Goal: Transaction & Acquisition: Book appointment/travel/reservation

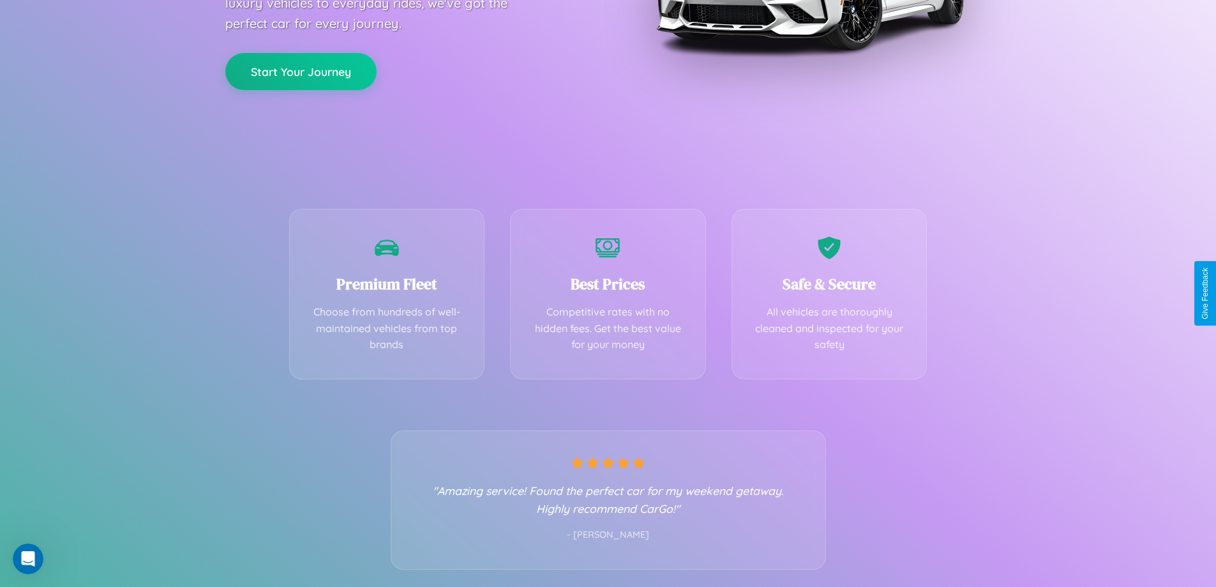
scroll to position [252, 0]
click at [608, 293] on div "Best Prices Competitive rates with no hidden fees. Get the best value for your …" at bounding box center [608, 290] width 196 height 170
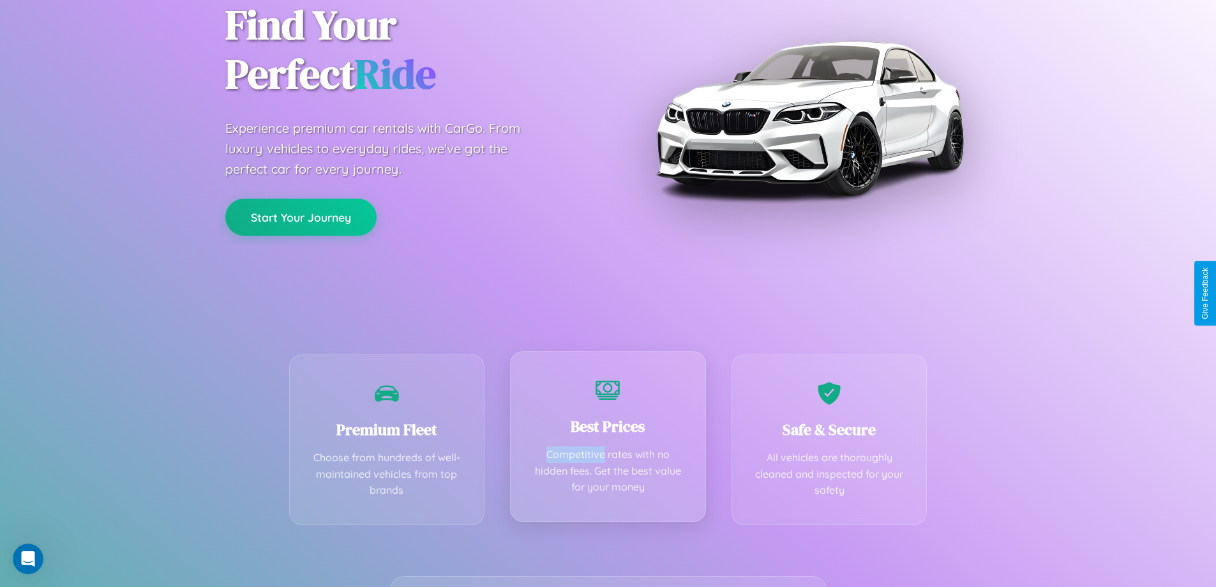
scroll to position [0, 0]
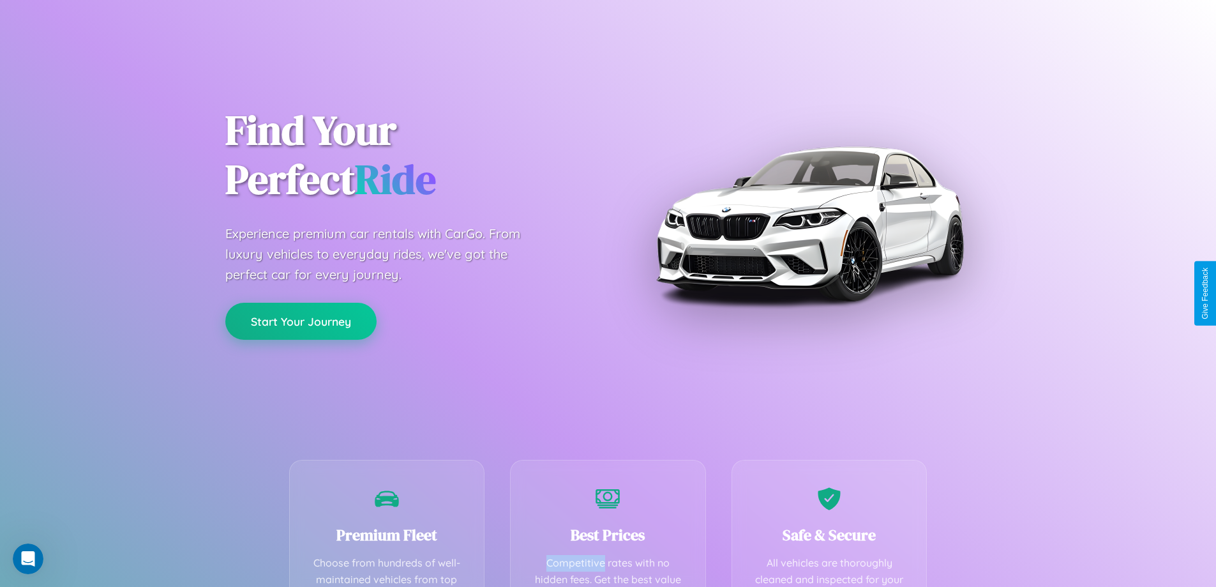
click at [301, 321] on button "Start Your Journey" at bounding box center [300, 321] width 151 height 37
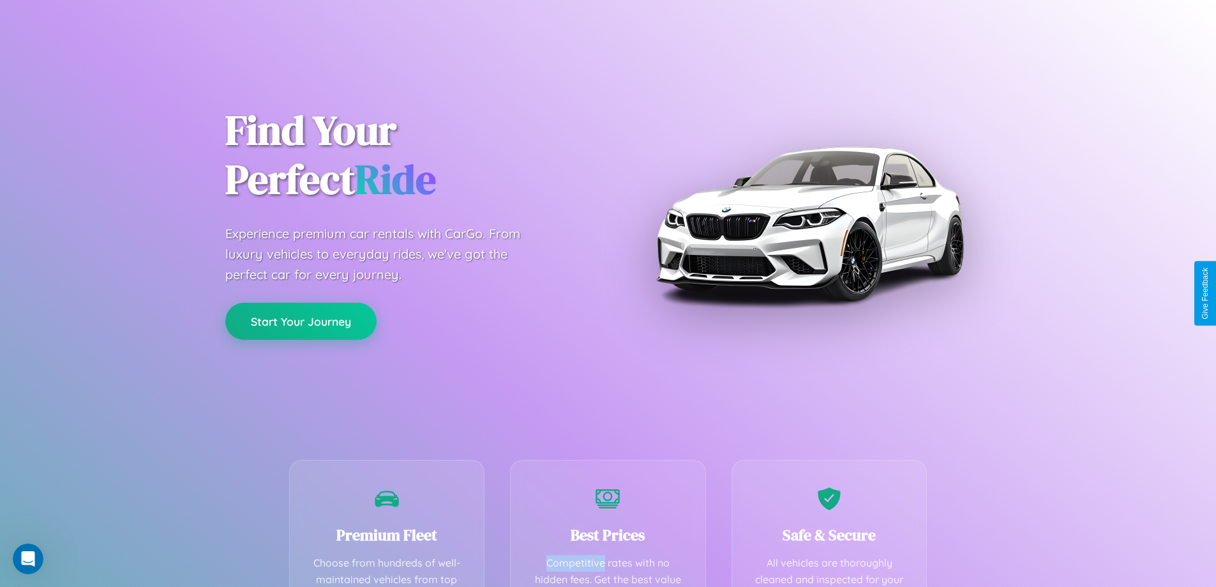
click at [301, 321] on button "Start Your Journey" at bounding box center [300, 321] width 151 height 37
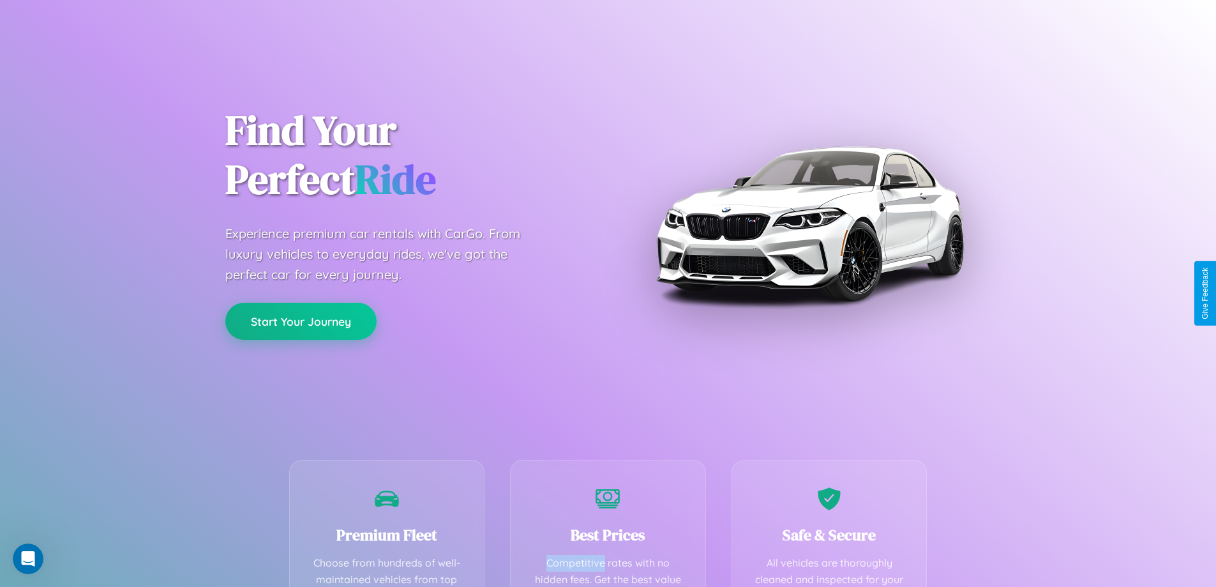
click at [301, 321] on button "Start Your Journey" at bounding box center [300, 321] width 151 height 37
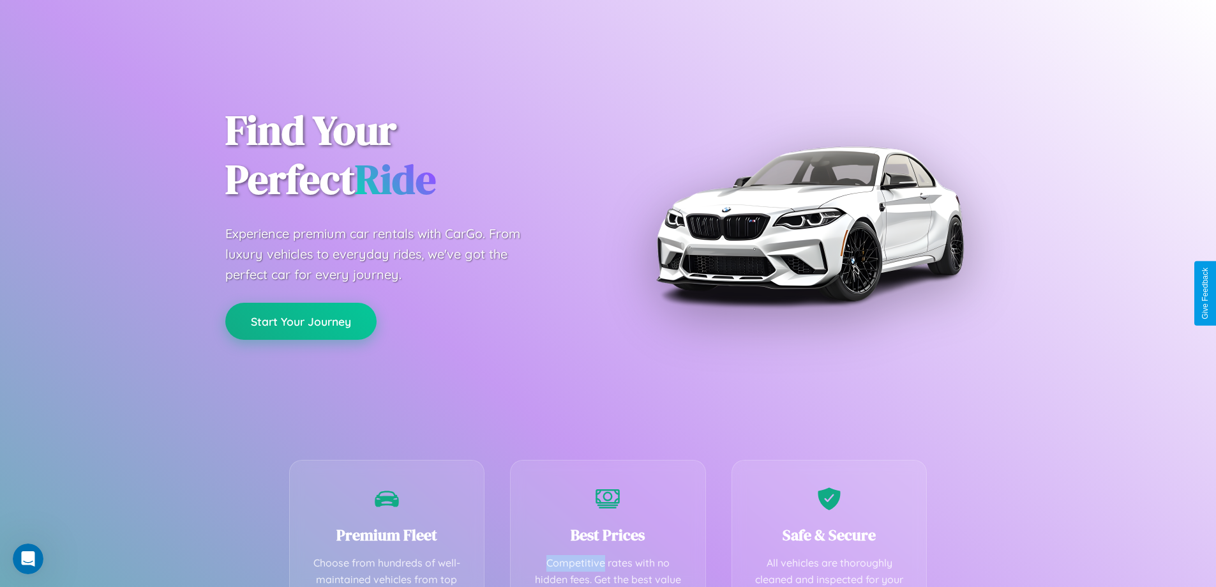
click at [301, 321] on button "Start Your Journey" at bounding box center [300, 321] width 151 height 37
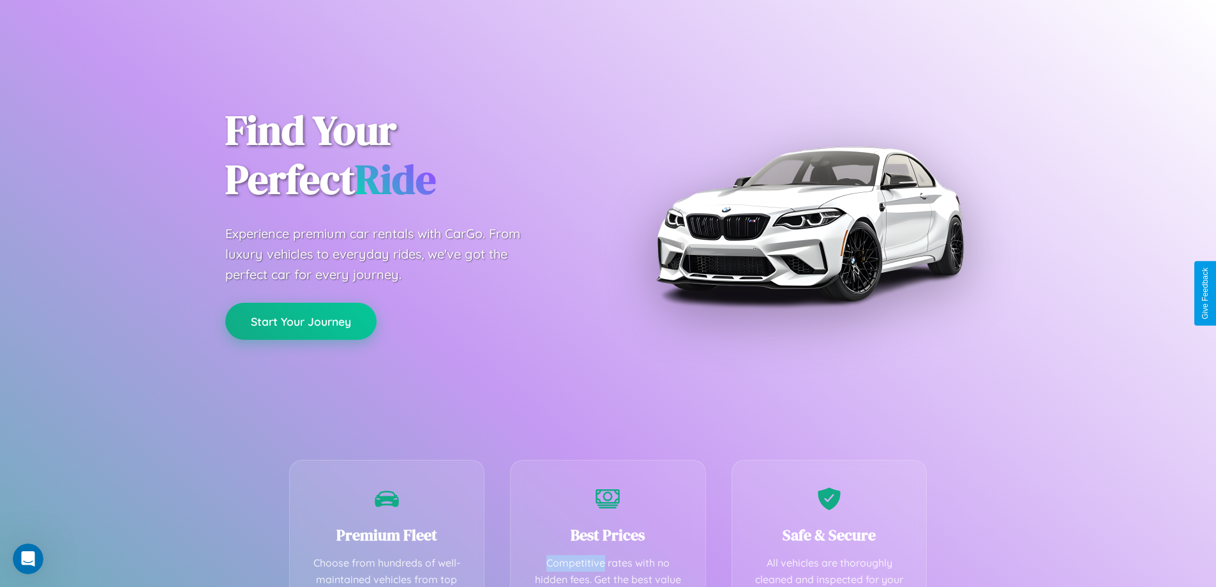
click at [301, 321] on button "Start Your Journey" at bounding box center [300, 321] width 151 height 37
